Goal: Use online tool/utility: Utilize a website feature to perform a specific function

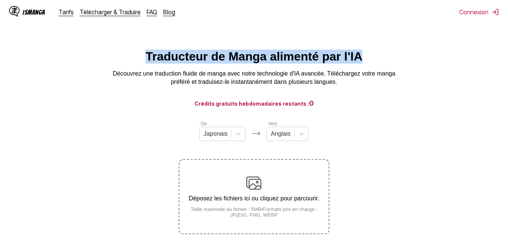
drag, startPoint x: 360, startPoint y: 58, endPoint x: 144, endPoint y: 50, distance: 216.3
click at [144, 50] on div "Traducteur de Manga alimenté par l'IA Découvrez une traduction fluide de manga …" at bounding box center [254, 68] width 496 height 37
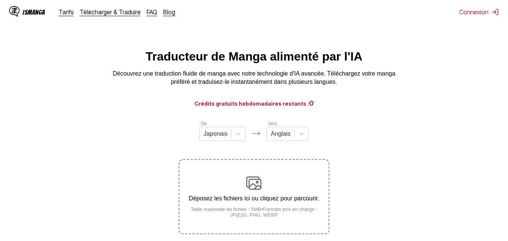
click at [381, 56] on div "Traducteur de Manga alimenté par l'IA Découvrez une traduction fluide de manga …" at bounding box center [254, 68] width 496 height 37
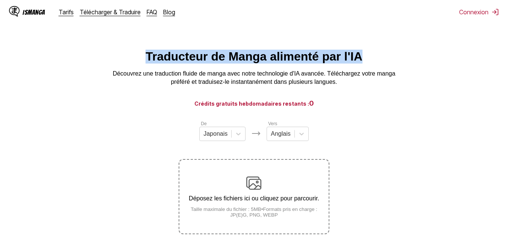
drag, startPoint x: 360, startPoint y: 63, endPoint x: 147, endPoint y: 43, distance: 214.1
click at [147, 43] on html "IsManga Tarifs Télécharger & Traduire FAQ Blog Connexion Tarifs Télécharger & T…" at bounding box center [254, 168] width 508 height 336
copy h1 "Traducteur de Manga alimenté par l'IA"
click at [273, 59] on h1 "Traducteur de Manga alimenté par l'IA" at bounding box center [253, 57] width 217 height 14
click at [344, 53] on h1 "Traducteur de Manga alimenté par l'IA" at bounding box center [253, 57] width 217 height 14
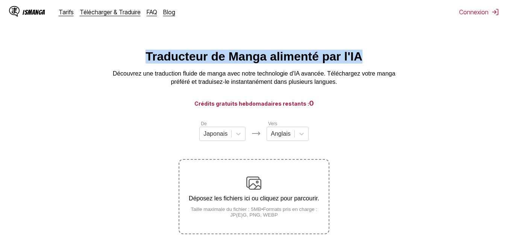
click at [373, 52] on div "Traducteur de Manga alimenté par l'IA Découvrez une traduction fluide de manga …" at bounding box center [254, 68] width 496 height 37
drag, startPoint x: 360, startPoint y: 58, endPoint x: 145, endPoint y: 62, distance: 214.7
click at [145, 62] on h1 "Traducteur de Manga alimenté par l'IA" at bounding box center [253, 57] width 217 height 14
copy h1 "Traducteur de Manga alimenté par l'IA"
